Goal: Task Accomplishment & Management: Complete application form

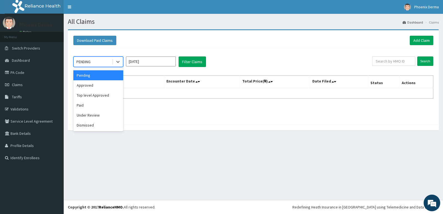
click at [119, 63] on icon at bounding box center [118, 62] width 6 height 6
click at [97, 83] on div "Approved" at bounding box center [98, 85] width 50 height 10
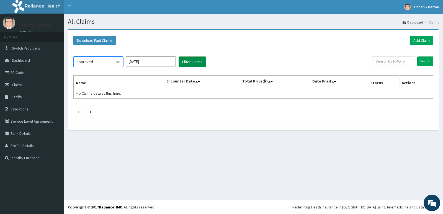
click at [191, 63] on button "Filter Claims" at bounding box center [191, 61] width 27 height 11
click at [192, 58] on button "Filter Claims" at bounding box center [191, 61] width 27 height 11
click at [193, 64] on button "Filter Claims" at bounding box center [191, 61] width 27 height 11
click at [194, 61] on button "Filter Claims" at bounding box center [191, 61] width 27 height 11
click at [114, 60] on div at bounding box center [118, 62] width 10 height 10
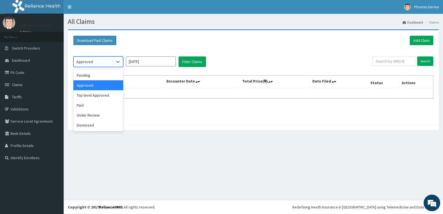
click at [101, 87] on div "Approved" at bounding box center [98, 85] width 50 height 10
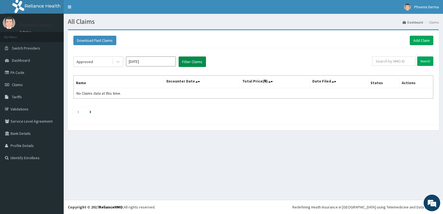
click at [188, 63] on button "Filter Claims" at bounding box center [191, 61] width 27 height 11
click at [188, 60] on button "Filter Claims" at bounding box center [191, 61] width 27 height 11
click at [188, 61] on button "Filter Claims" at bounding box center [191, 61] width 27 height 11
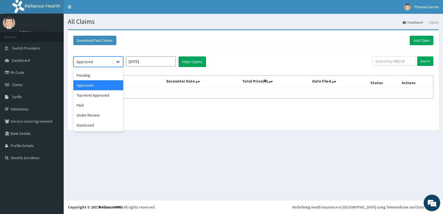
click at [115, 63] on icon at bounding box center [118, 62] width 6 height 6
click at [92, 86] on div "Approved" at bounding box center [98, 85] width 50 height 10
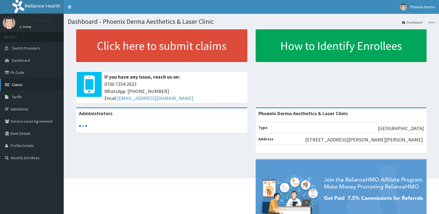
click at [15, 82] on link "Claims" at bounding box center [32, 85] width 64 height 12
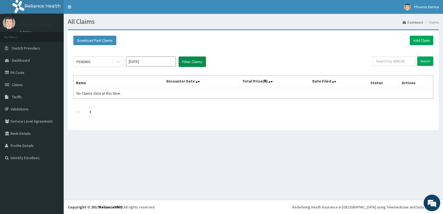
click at [196, 63] on button "Filter Claims" at bounding box center [191, 61] width 27 height 11
click at [119, 60] on icon at bounding box center [118, 62] width 6 height 6
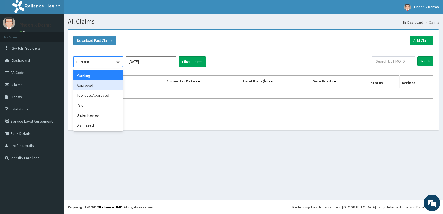
drag, startPoint x: 93, startPoint y: 86, endPoint x: 182, endPoint y: 71, distance: 89.7
click at [93, 85] on div "Approved" at bounding box center [98, 85] width 50 height 10
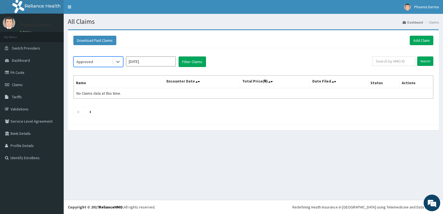
click at [193, 55] on div "option Approved, selected. Select is focused ,type to refine list, press Down t…" at bounding box center [253, 85] width 365 height 74
click at [190, 63] on button "Filter Claims" at bounding box center [191, 61] width 27 height 11
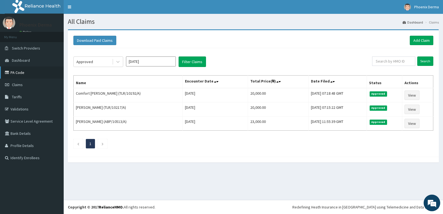
click at [23, 72] on link "PA Code" at bounding box center [32, 72] width 64 height 12
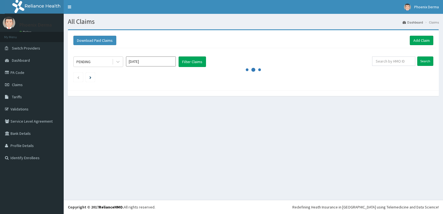
click at [25, 85] on link "Claims" at bounding box center [32, 85] width 64 height 12
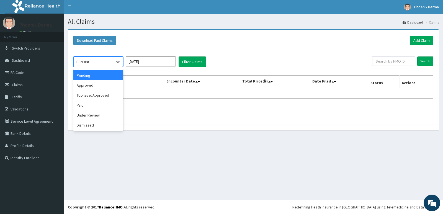
click at [121, 62] on div at bounding box center [118, 62] width 10 height 10
click at [107, 83] on div "Approved" at bounding box center [98, 85] width 50 height 10
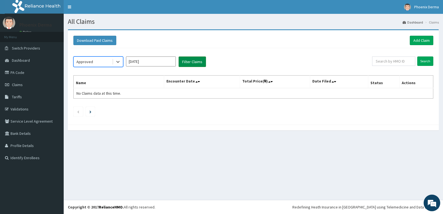
click at [185, 63] on button "Filter Claims" at bounding box center [191, 61] width 27 height 11
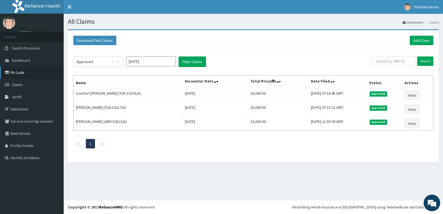
click at [25, 72] on link "PA Code" at bounding box center [32, 72] width 64 height 12
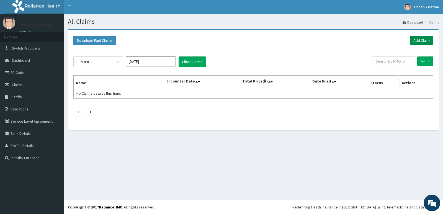
click at [422, 41] on link "Add Claim" at bounding box center [421, 40] width 24 height 9
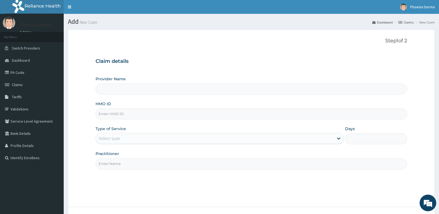
type input "Phoenix Derma Aesthetics & Laser Clinic"
click at [134, 117] on input "HMO ID" at bounding box center [250, 113] width 311 height 11
type input "RPM/10029/A"
click at [113, 137] on div "Select type" at bounding box center [108, 139] width 21 height 6
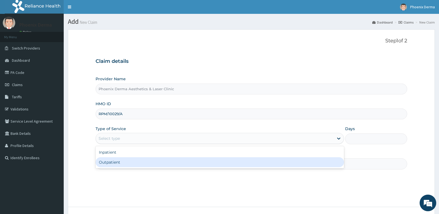
click at [107, 162] on div "Outpatient" at bounding box center [219, 162] width 248 height 10
type input "1"
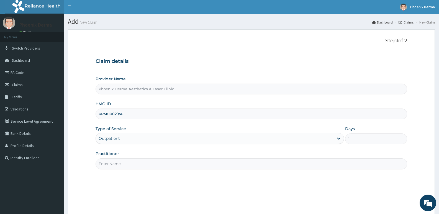
click at [112, 162] on input "Practitioner" at bounding box center [250, 163] width 311 height 11
type input "d"
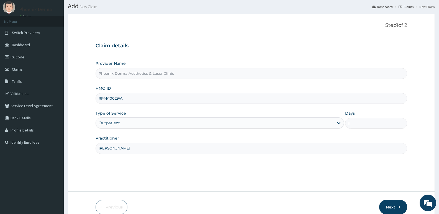
scroll to position [43, 0]
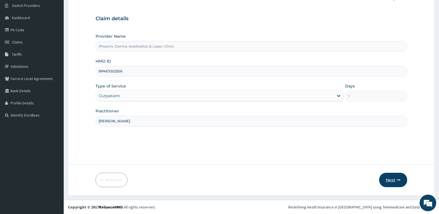
type input "DR PREYE"
click at [391, 177] on button "Next" at bounding box center [393, 180] width 28 height 14
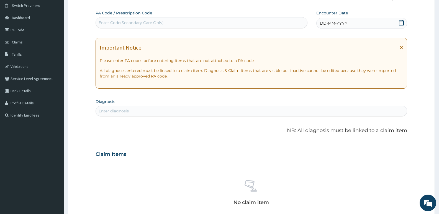
click at [160, 23] on div "Enter Code(Secondary Care Only)" at bounding box center [130, 23] width 65 height 6
type input "PA/E18231"
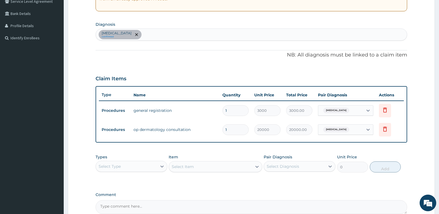
scroll to position [178, 0]
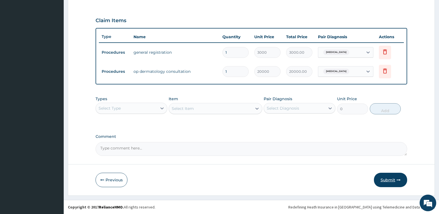
click at [383, 179] on button "Submit" at bounding box center [389, 180] width 33 height 14
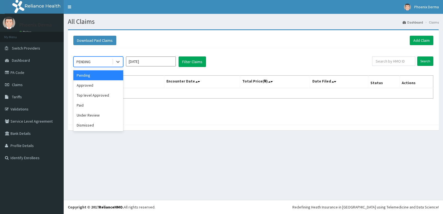
drag, startPoint x: 118, startPoint y: 63, endPoint x: 113, endPoint y: 70, distance: 7.9
click at [118, 63] on icon at bounding box center [118, 62] width 6 height 6
click at [105, 87] on div "Approved" at bounding box center [98, 85] width 50 height 10
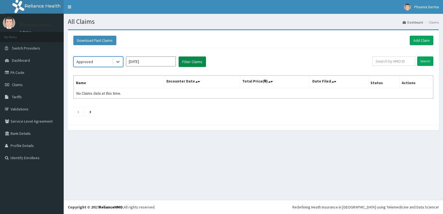
click at [193, 61] on button "Filter Claims" at bounding box center [191, 61] width 27 height 11
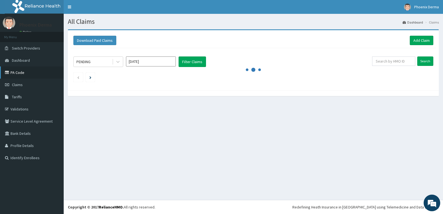
click at [16, 72] on link "PA Code" at bounding box center [32, 72] width 64 height 12
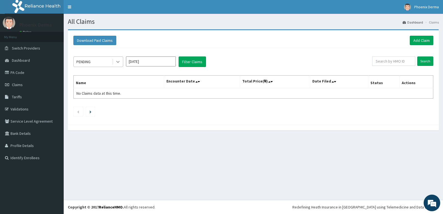
click at [118, 64] on icon at bounding box center [118, 62] width 6 height 6
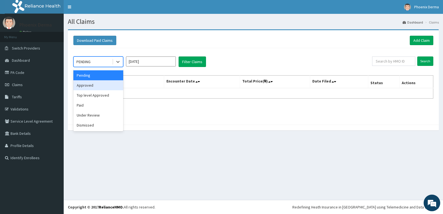
click at [86, 86] on div "Approved" at bounding box center [98, 85] width 50 height 10
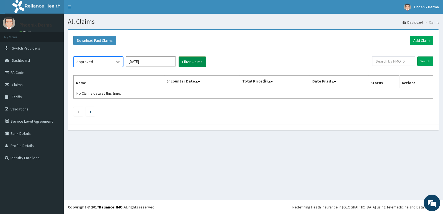
click at [186, 60] on button "Filter Claims" at bounding box center [191, 61] width 27 height 11
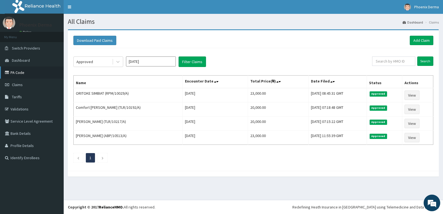
click at [21, 73] on link "PA Code" at bounding box center [32, 72] width 64 height 12
